Goal: Check status: Check status

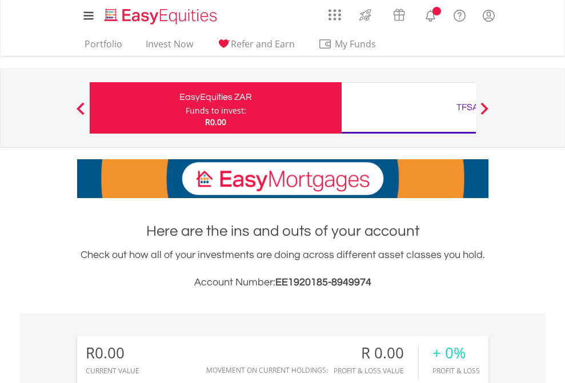
scroll to position [110, 179]
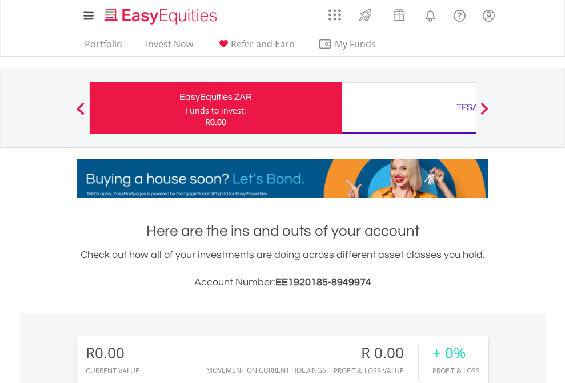
click at [186, 108] on div "Funds to invest:" at bounding box center [216, 110] width 61 height 11
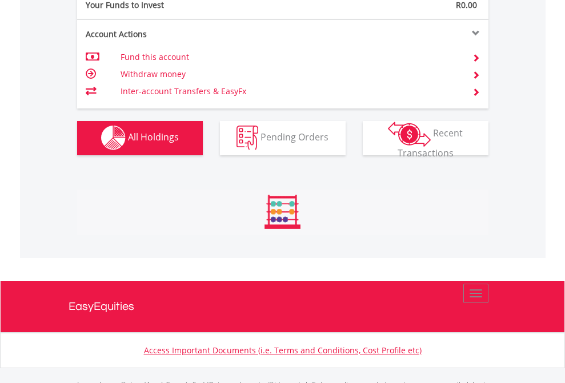
scroll to position [1130, 0]
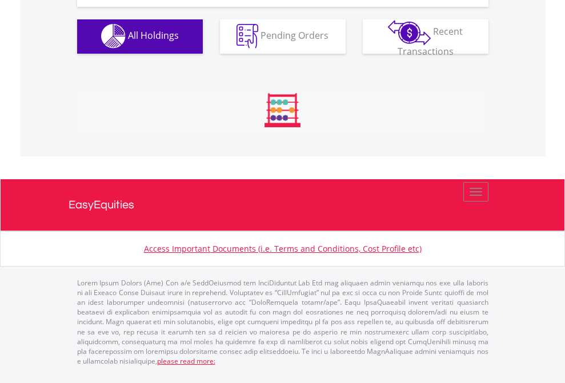
scroll to position [1130, 0]
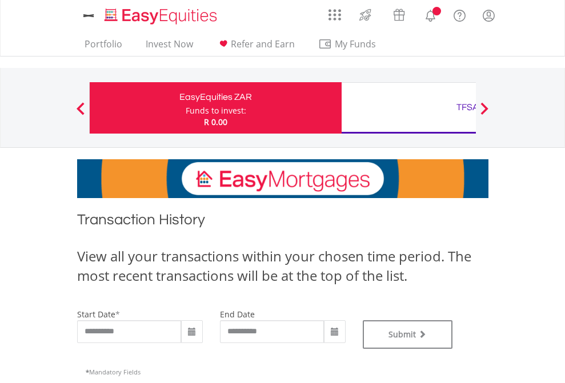
type input "**********"
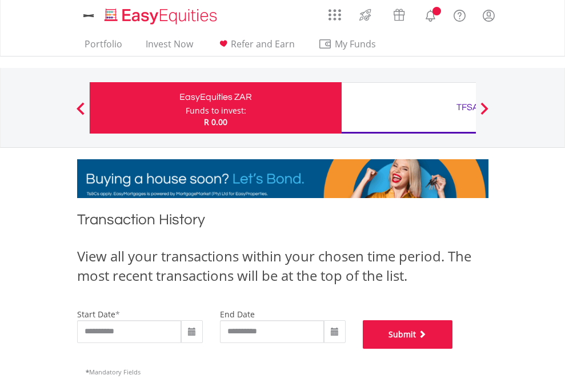
click at [453, 349] on button "Submit" at bounding box center [408, 334] width 90 height 29
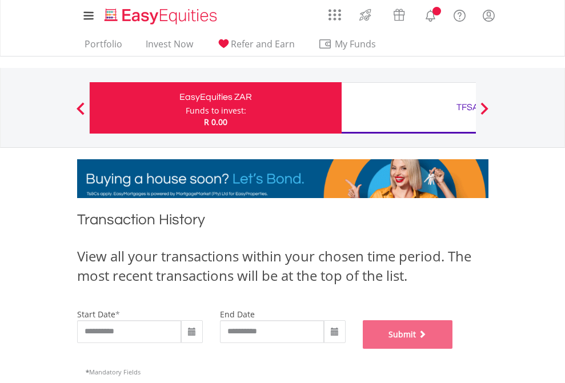
scroll to position [463, 0]
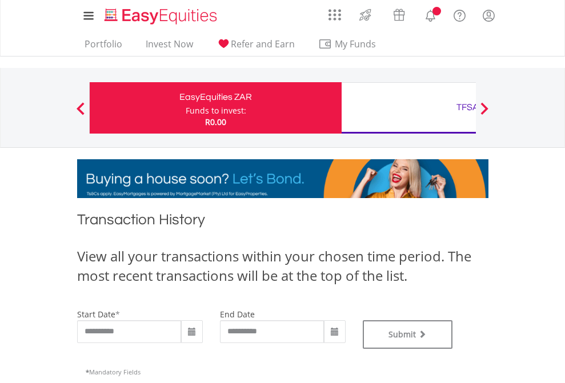
click at [408, 108] on div "TFSA" at bounding box center [467, 107] width 238 height 16
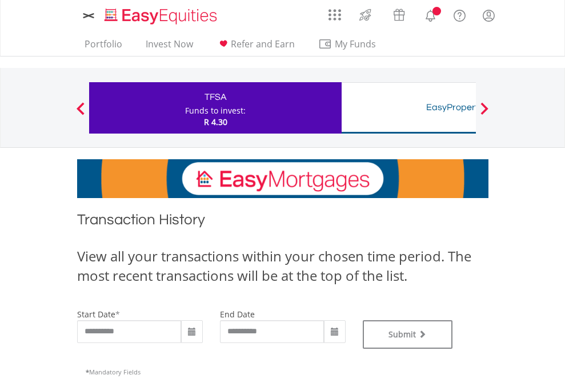
type input "**********"
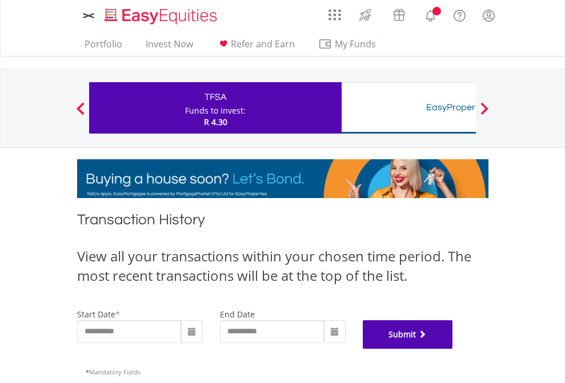
click at [453, 349] on button "Submit" at bounding box center [408, 334] width 90 height 29
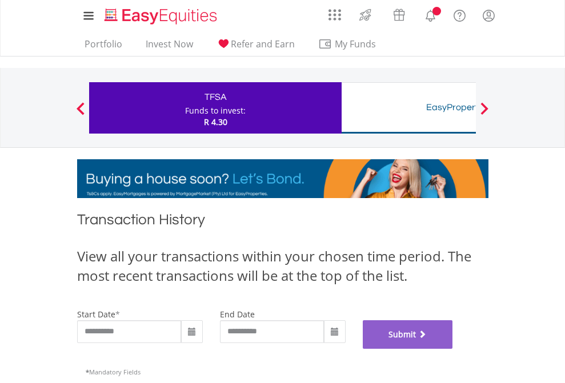
scroll to position [463, 0]
